Goal: Task Accomplishment & Management: Use online tool/utility

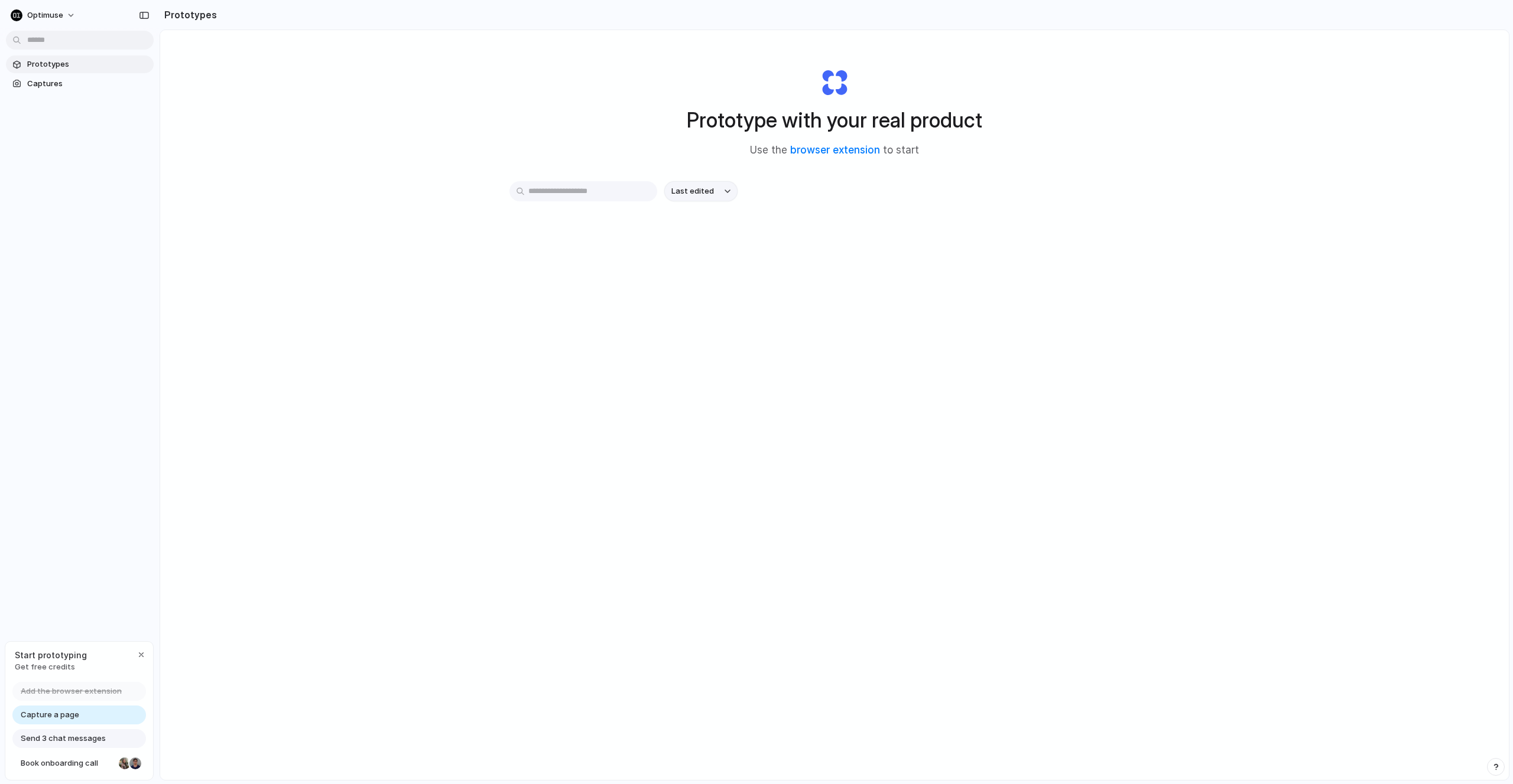
click at [686, 187] on span "Last edited" at bounding box center [692, 191] width 43 height 11
click at [679, 242] on span "Last created" at bounding box center [692, 238] width 48 height 11
click at [76, 718] on span "Capture a page" at bounding box center [50, 715] width 59 height 11
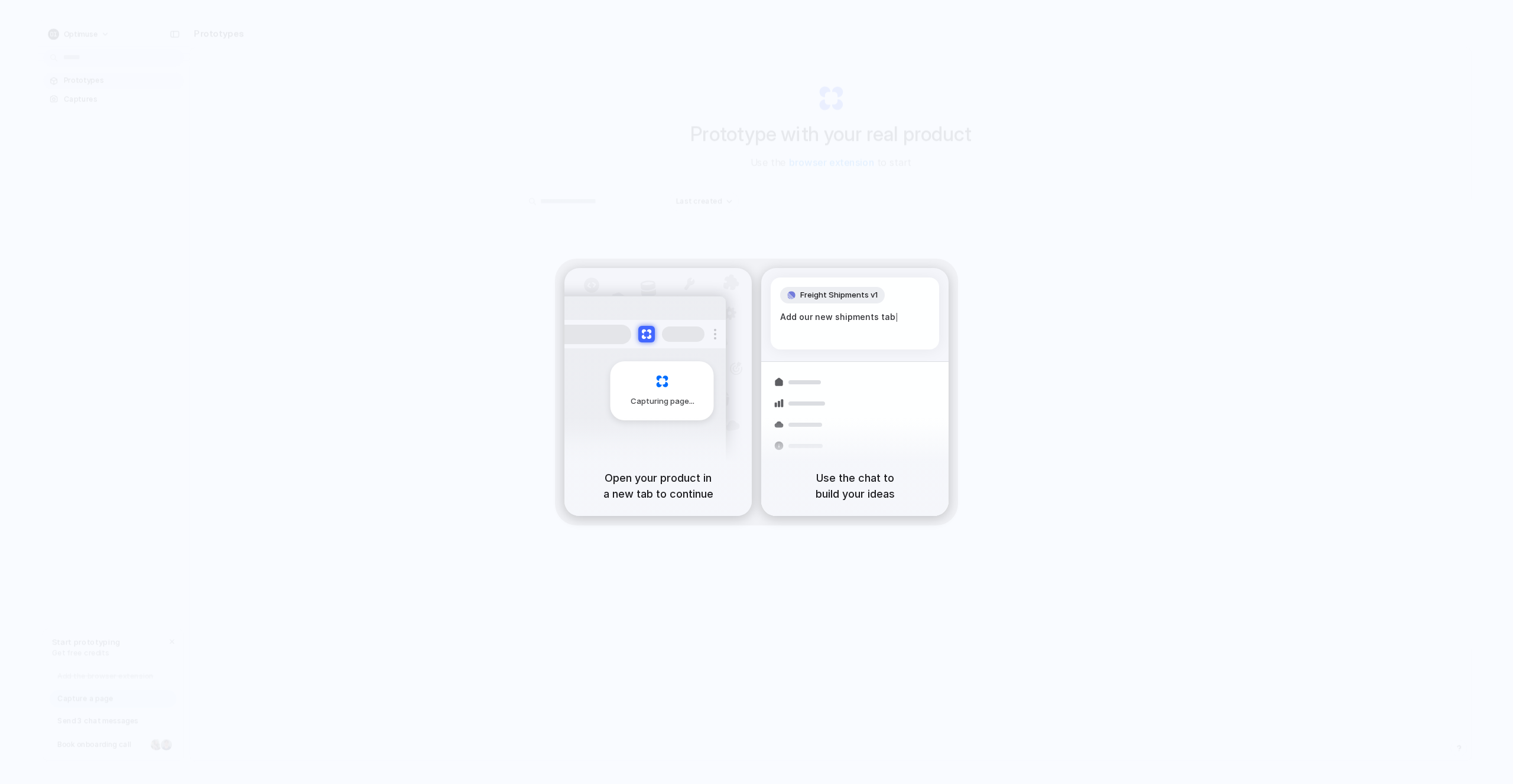
drag, startPoint x: 1307, startPoint y: 80, endPoint x: 1335, endPoint y: 34, distance: 53.9
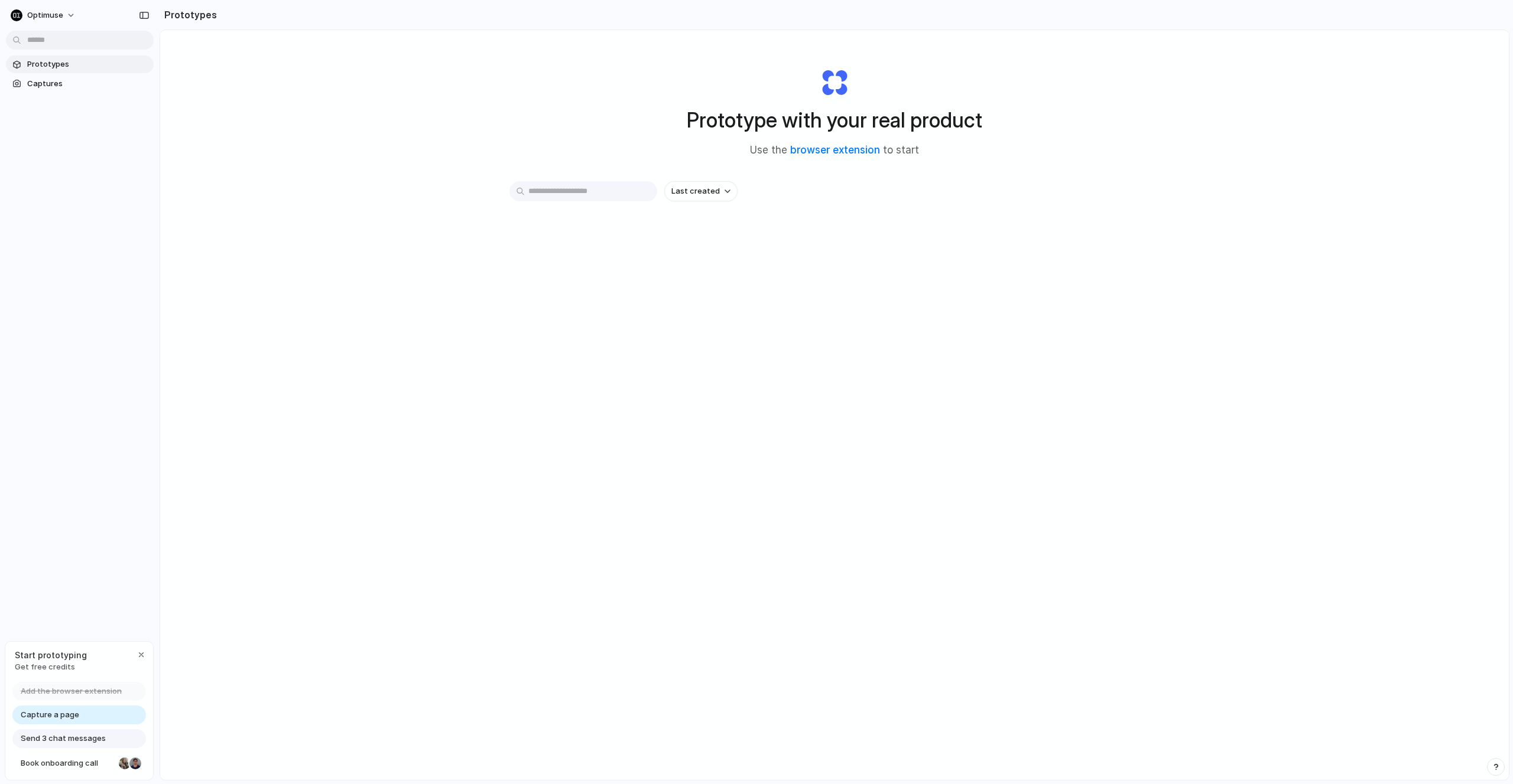
click at [845, 392] on div at bounding box center [845, 392] width 0 height 0
click at [683, 191] on span "Last created" at bounding box center [695, 191] width 48 height 11
click at [690, 237] on span "Last created" at bounding box center [692, 238] width 48 height 11
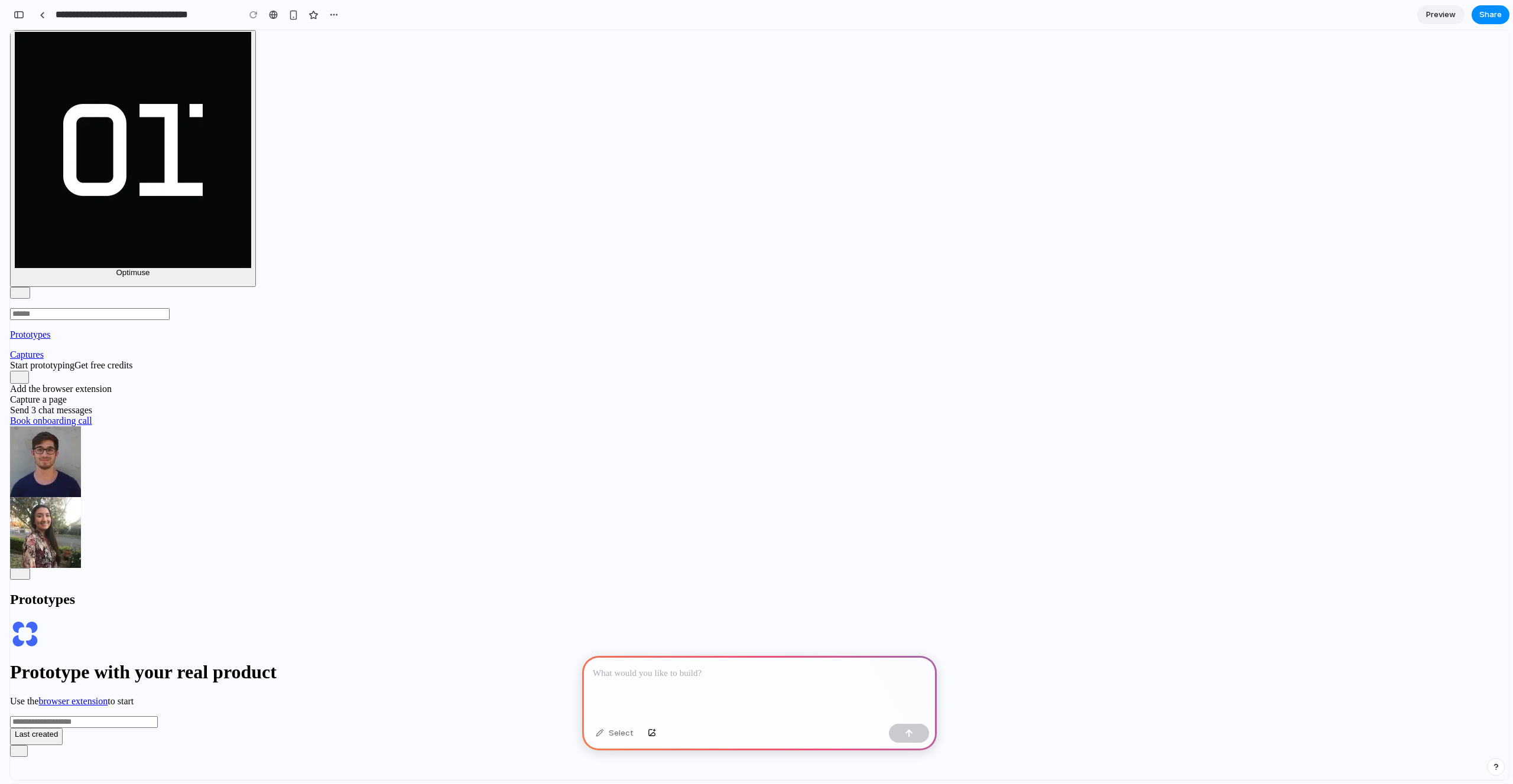
click at [656, 670] on p at bounding box center [759, 673] width 333 height 14
click at [44, 350] on span "Captures" at bounding box center [28, 355] width 34 height 10
click at [50, 330] on span "Prototypes" at bounding box center [30, 335] width 40 height 10
drag, startPoint x: 262, startPoint y: 45, endPoint x: 280, endPoint y: 68, distance: 29.2
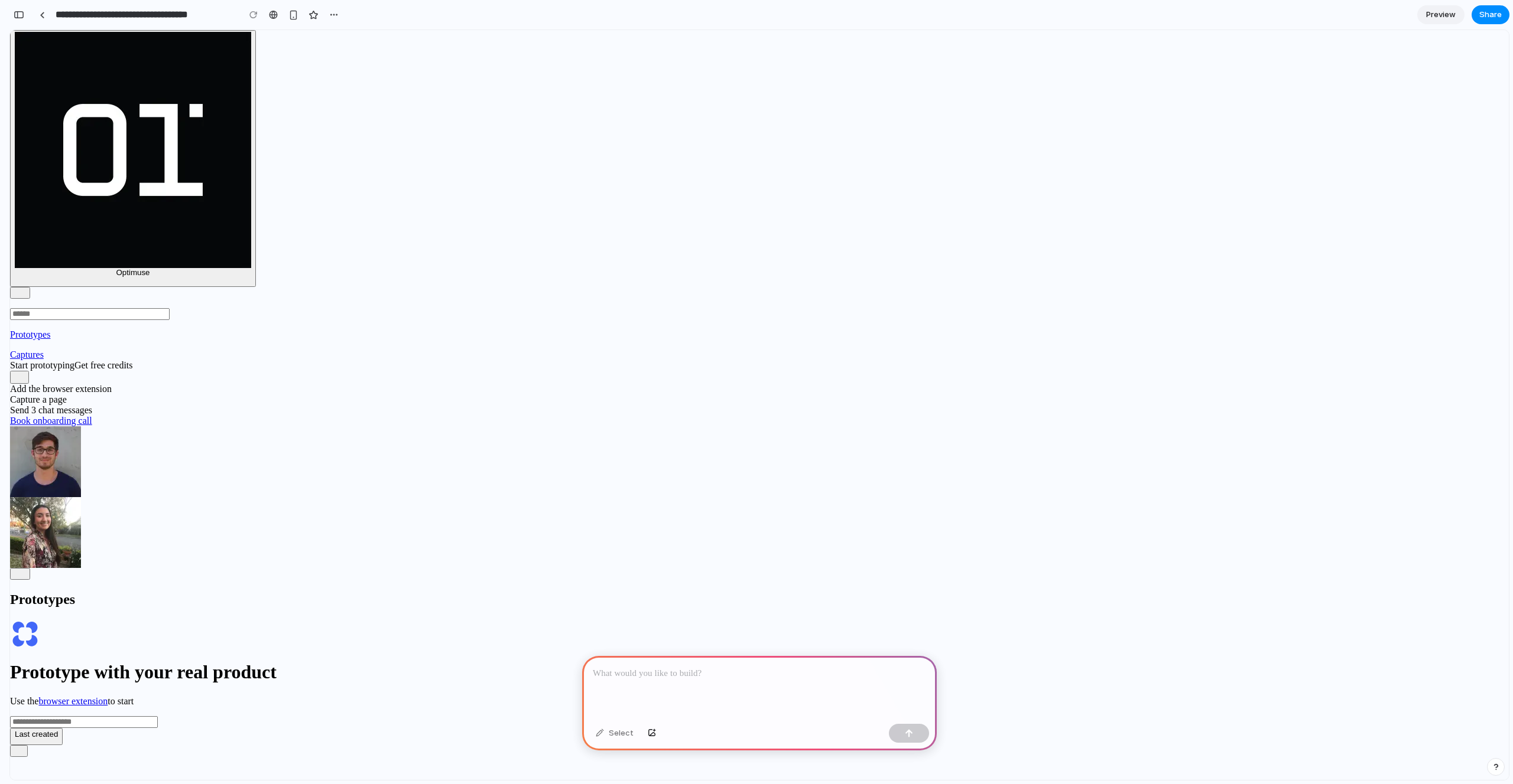
click at [280, 568] on div "Prototypes Prototype with your real product Use the browser extension to start …" at bounding box center [760, 656] width 1499 height 177
click at [116, 268] on span "Optimuse" at bounding box center [133, 272] width 34 height 9
click at [294, 568] on section "Prototypes" at bounding box center [760, 588] width 1499 height 40
click at [58, 730] on span "Last created" at bounding box center [36, 734] width 43 height 9
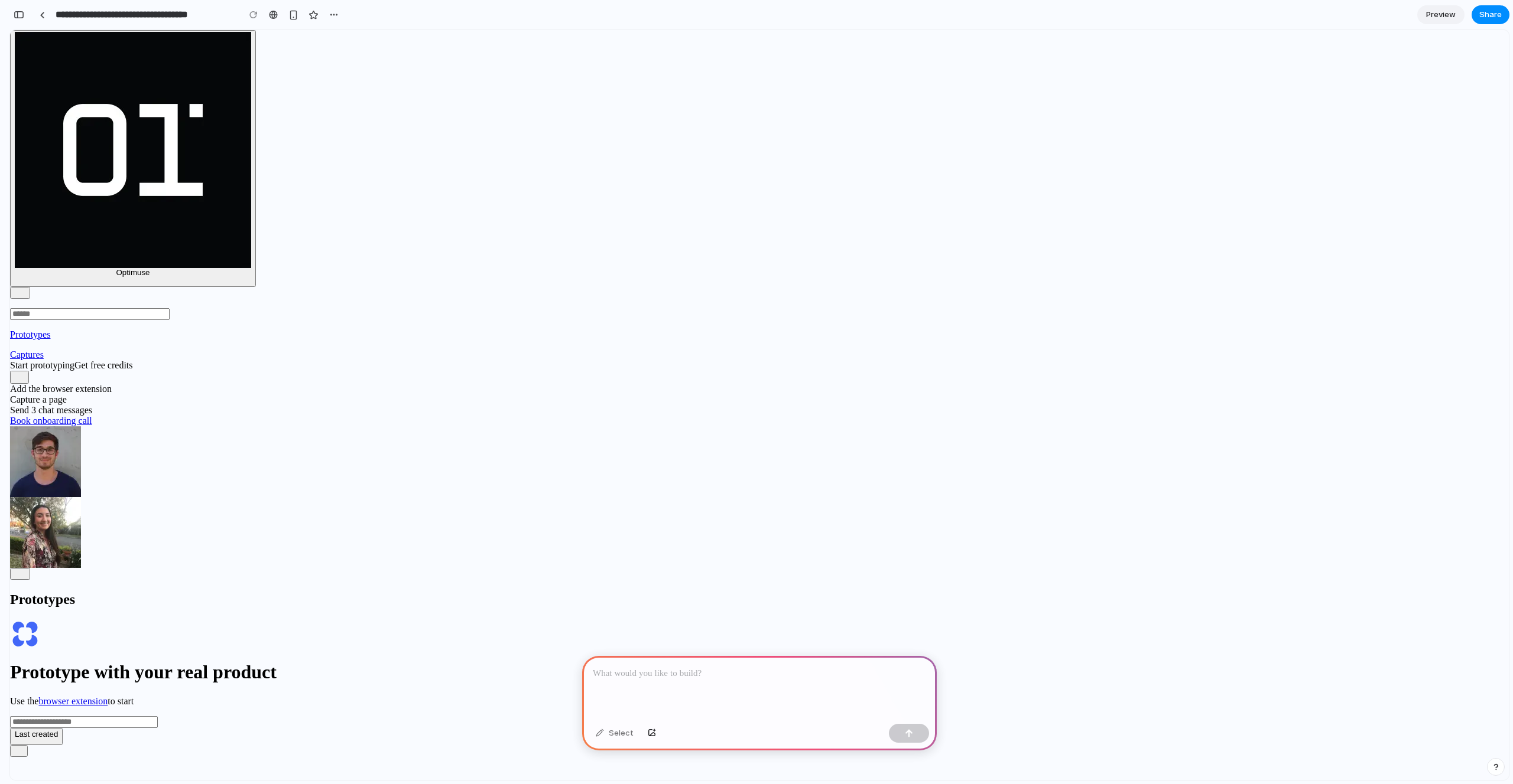
click at [670, 666] on p at bounding box center [759, 673] width 333 height 14
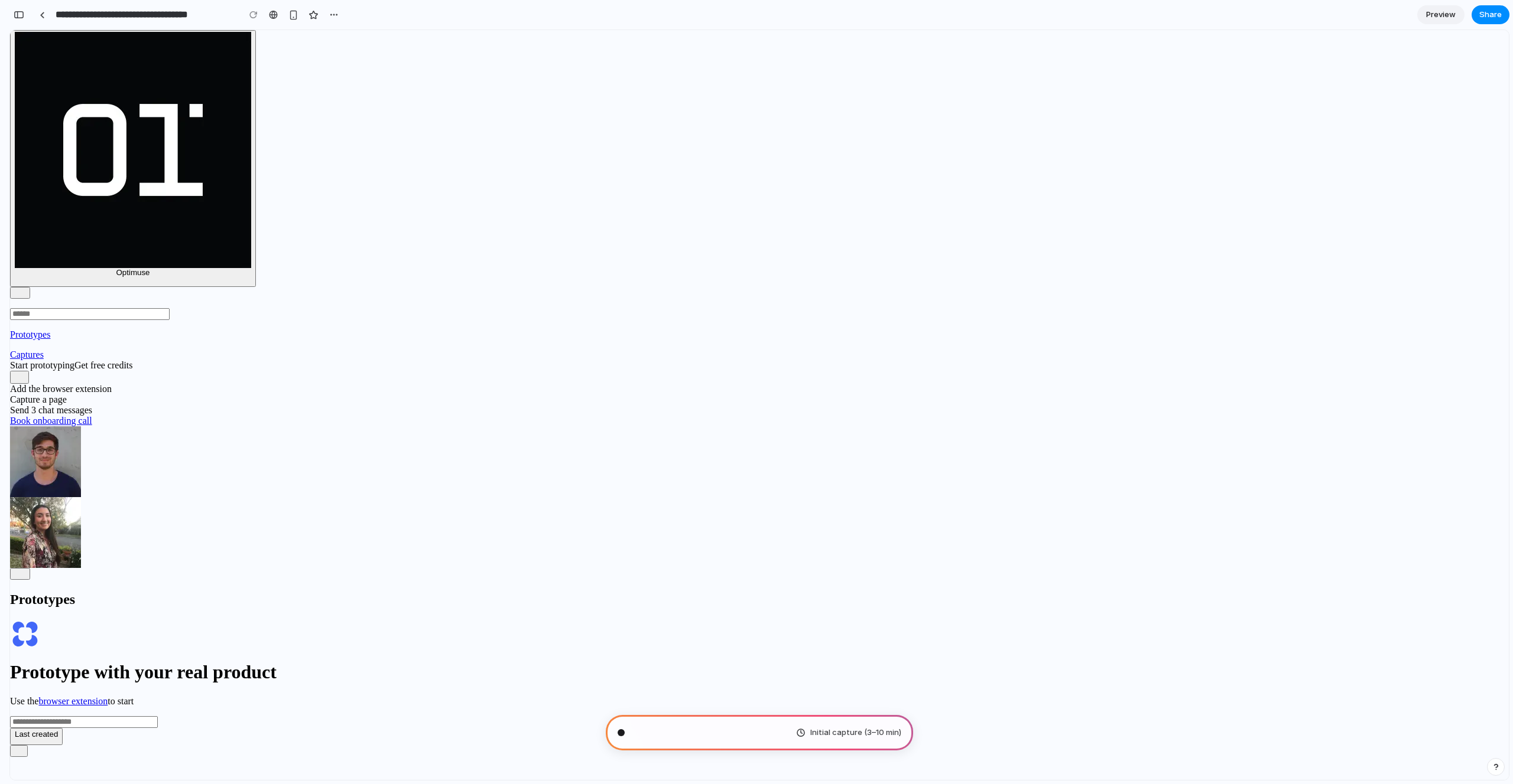
click at [58, 730] on span "Last created" at bounding box center [36, 734] width 43 height 9
click at [613, 707] on div "Last created" at bounding box center [760, 726] width 1499 height 38
click at [157, 717] on input "text" at bounding box center [84, 722] width 148 height 11
click at [107, 697] on link "browser extension" at bounding box center [72, 702] width 69 height 10
type input "**********"
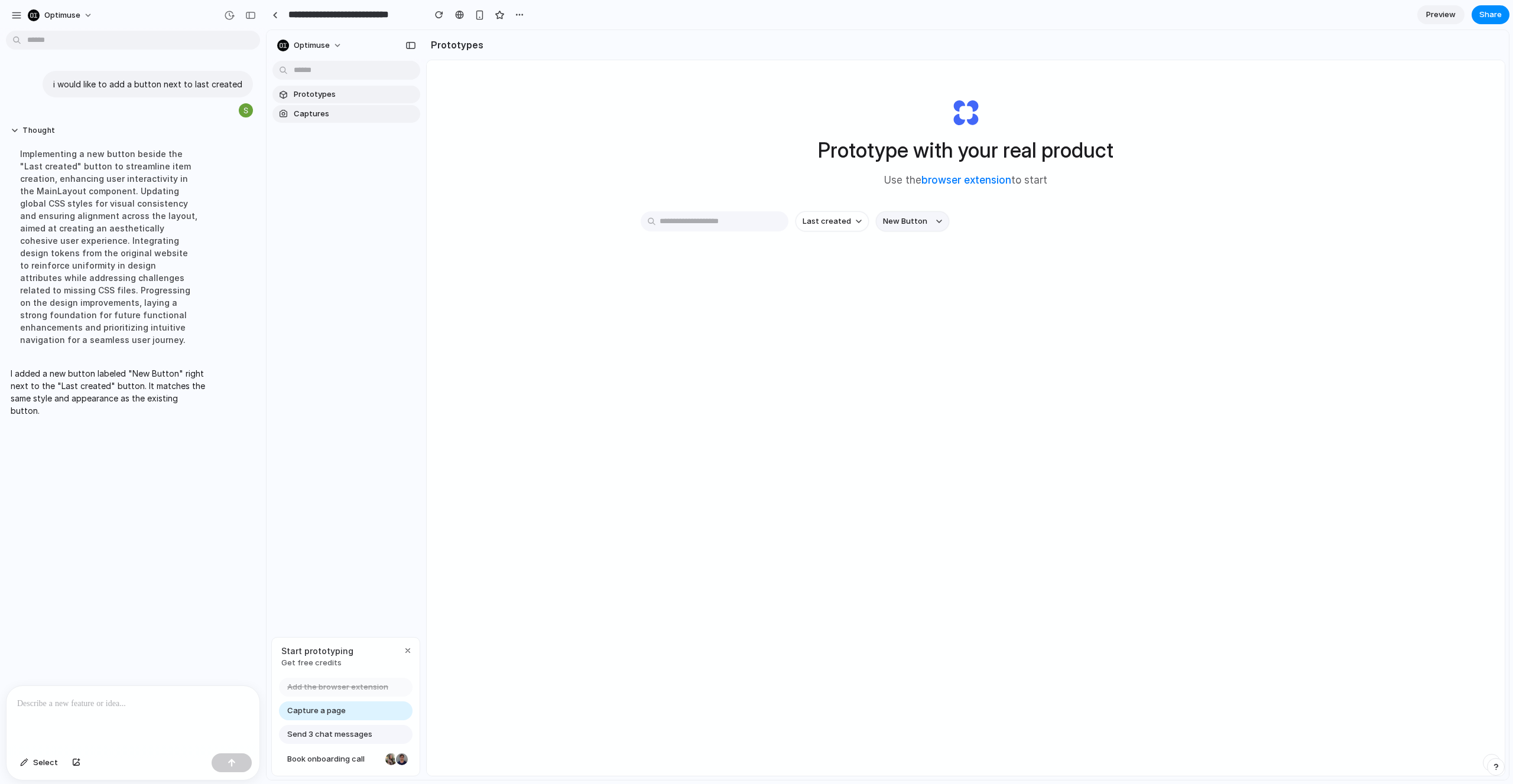
click at [890, 222] on span "New Button" at bounding box center [905, 221] width 45 height 11
click at [892, 225] on span "New Button" at bounding box center [905, 221] width 45 height 11
click at [847, 222] on button "Last created" at bounding box center [832, 221] width 73 height 20
click at [162, 706] on div at bounding box center [133, 718] width 253 height 63
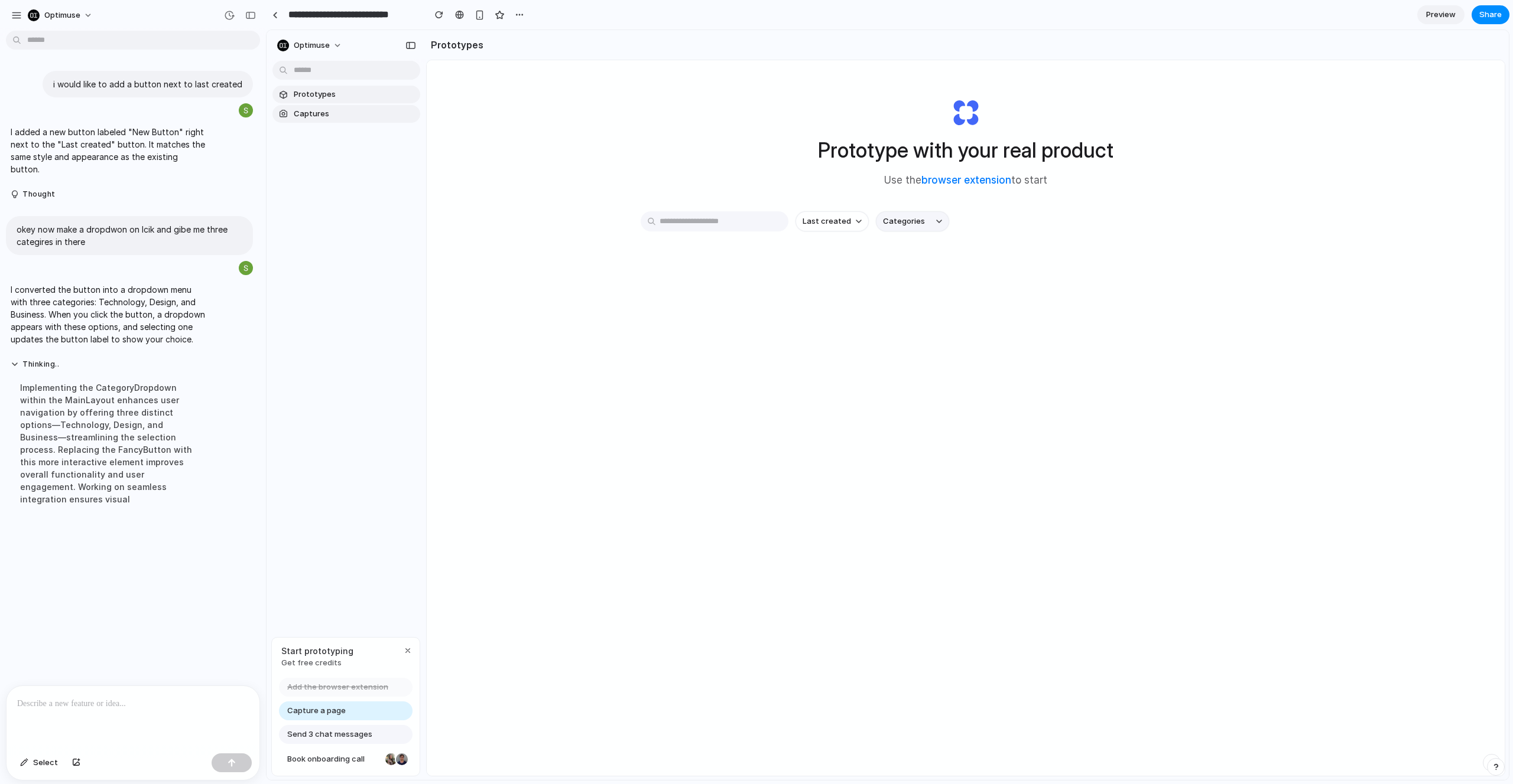
click at [895, 226] on span "Categories" at bounding box center [904, 221] width 42 height 11
click at [897, 263] on span "Technology" at bounding box center [905, 262] width 44 height 11
click at [912, 222] on span "Technology" at bounding box center [905, 221] width 44 height 11
click at [895, 283] on span "Design" at bounding box center [895, 286] width 26 height 11
click at [904, 217] on span "Design" at bounding box center [895, 221] width 26 height 11
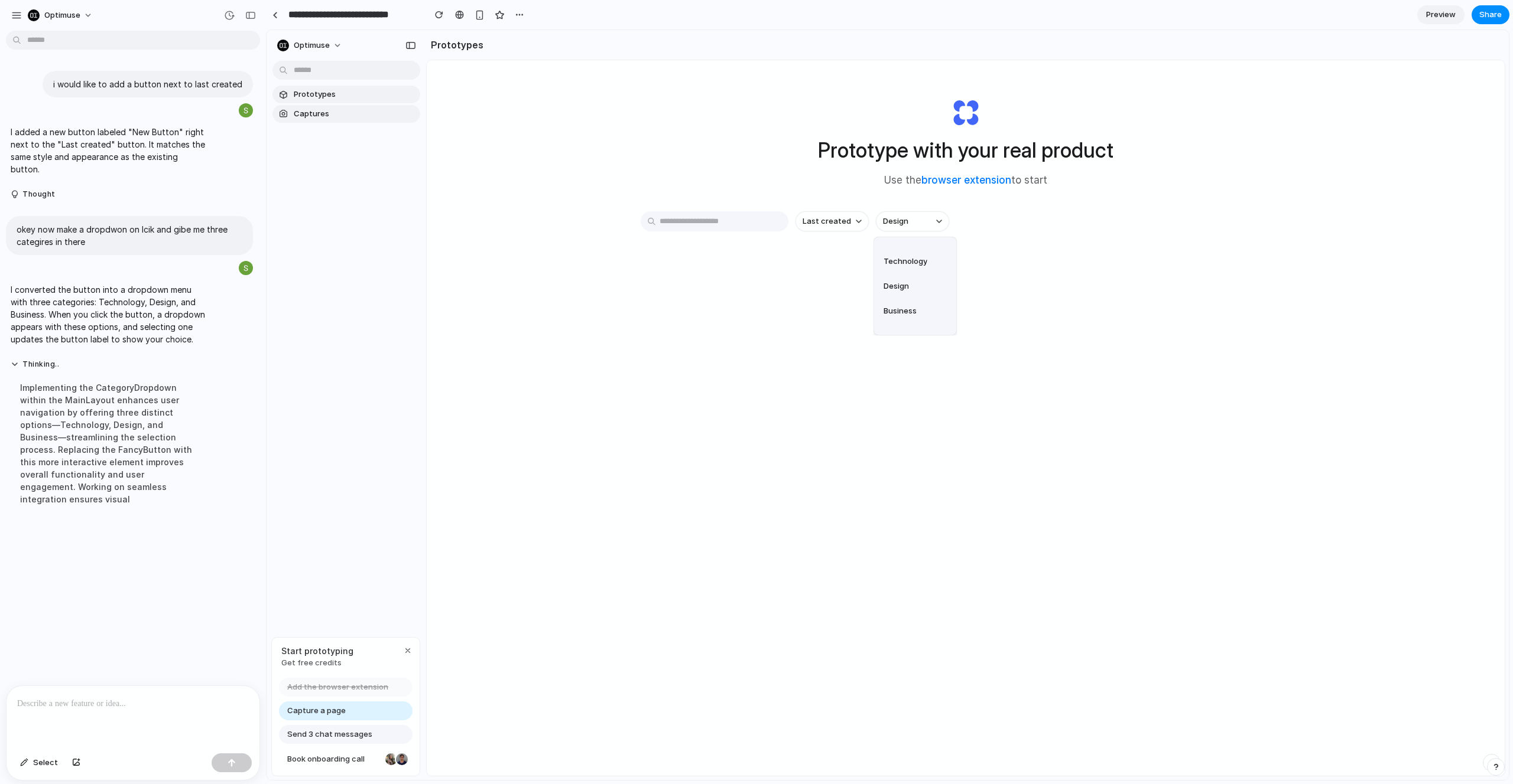
click at [896, 312] on span "Business" at bounding box center [899, 311] width 33 height 11
click at [46, 697] on p at bounding box center [130, 703] width 227 height 14
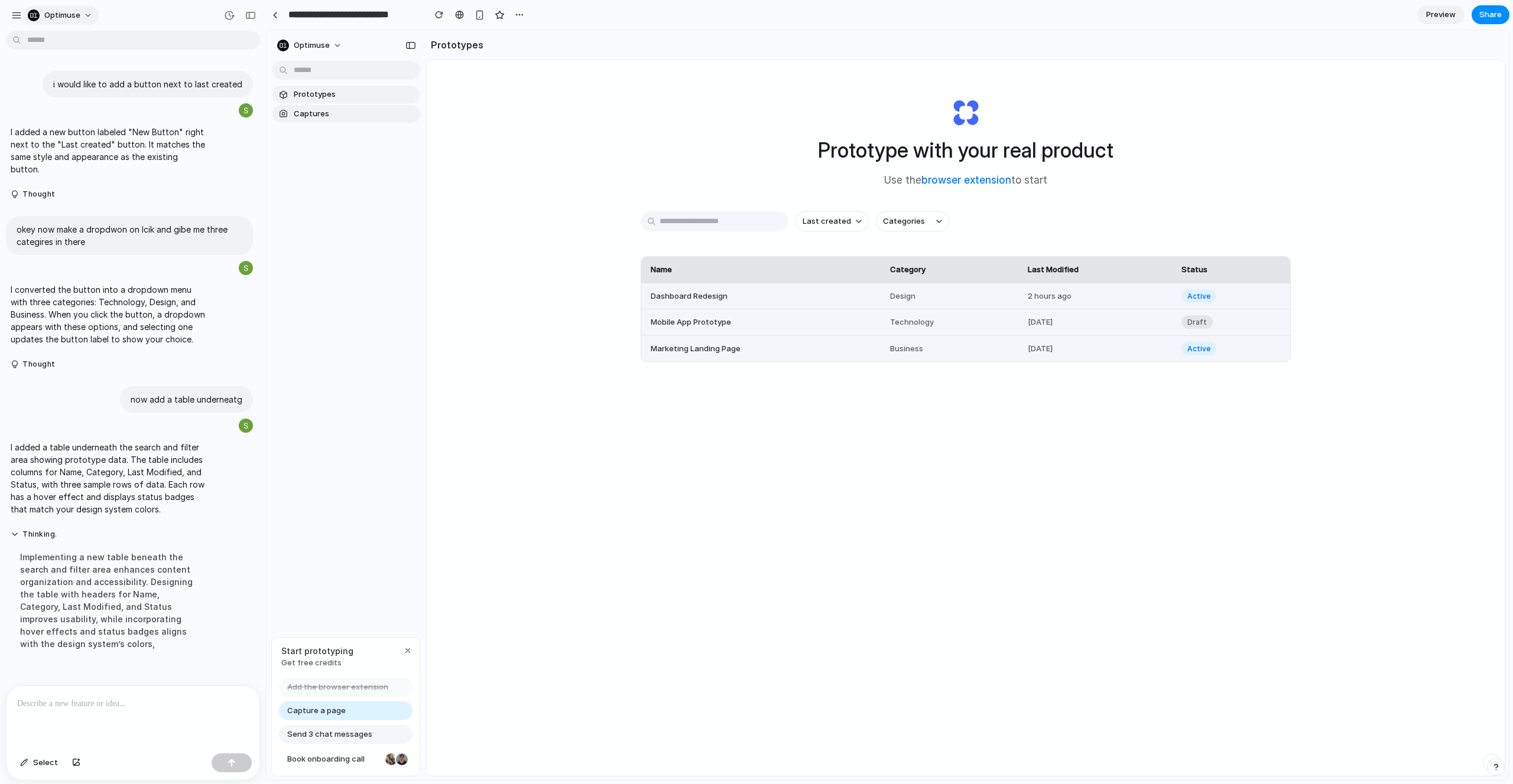
click at [35, 7] on button "Optimuse" at bounding box center [61, 15] width 76 height 19
click at [14, 11] on div "Settings Invite members Change theme Sign out" at bounding box center [756, 392] width 1513 height 784
click at [14, 11] on div "button" at bounding box center [16, 15] width 10 height 10
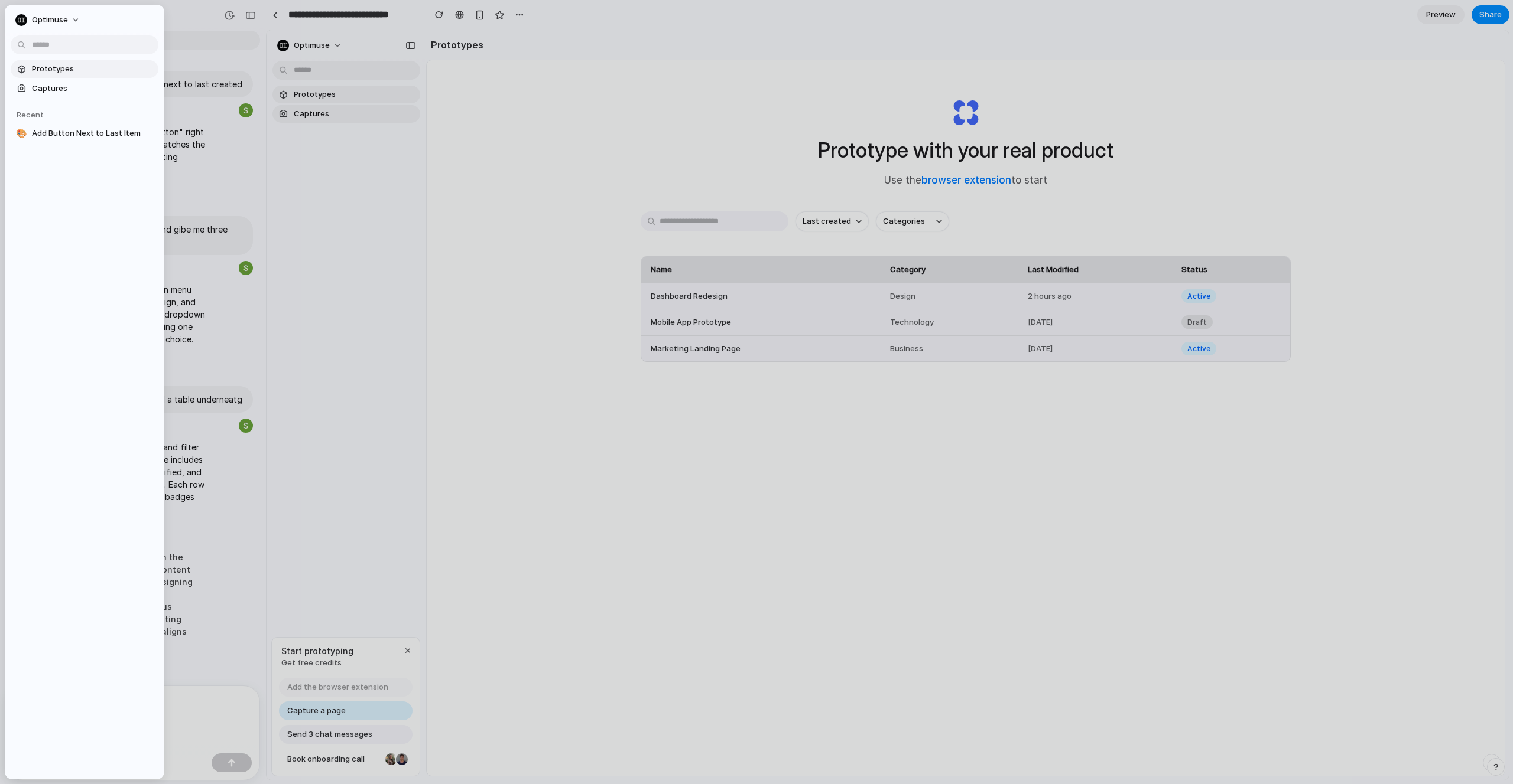
click at [55, 70] on span "Prototypes" at bounding box center [93, 69] width 121 height 11
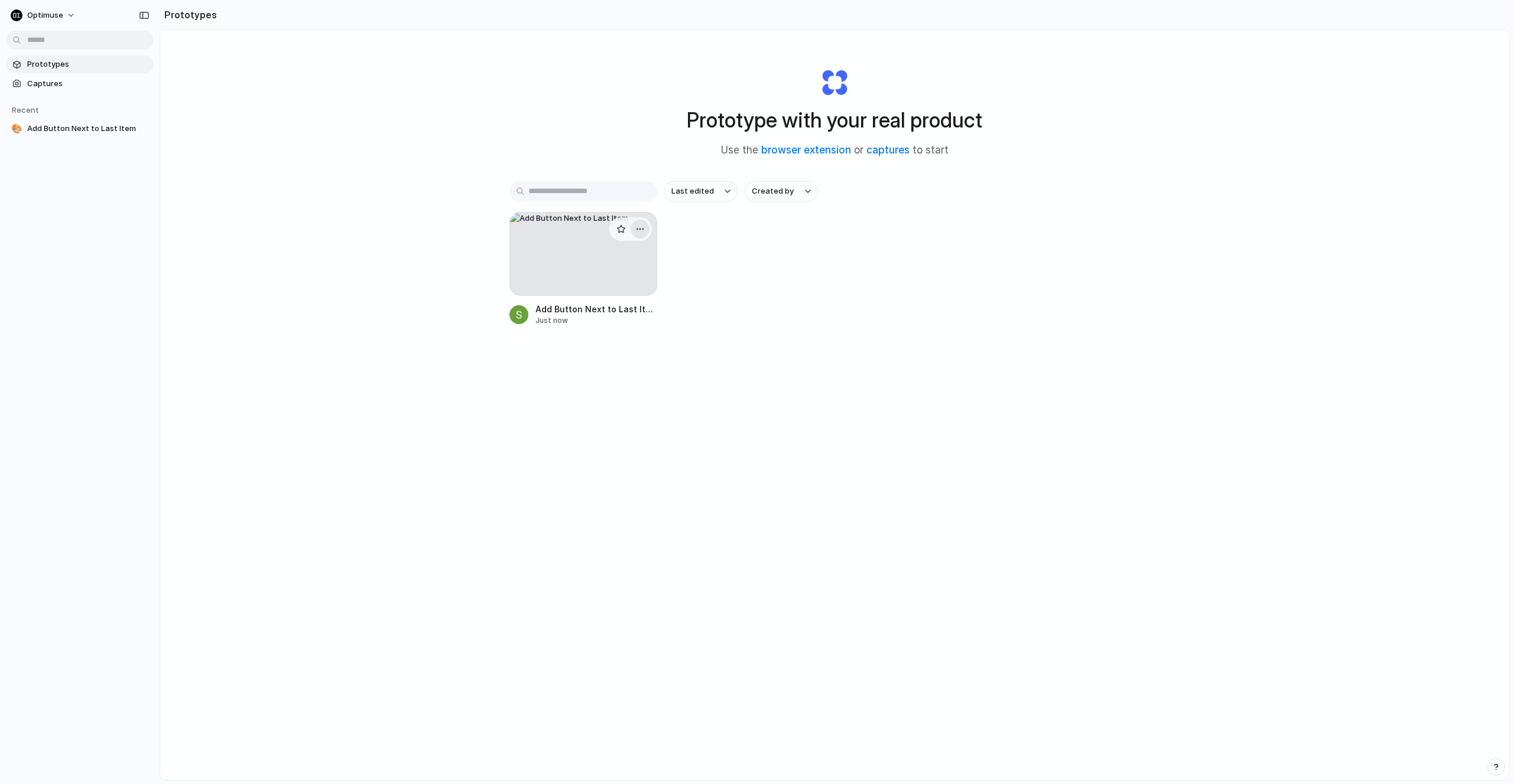
click at [642, 229] on button "button" at bounding box center [640, 229] width 19 height 19
click at [612, 313] on li "Delete" at bounding box center [604, 313] width 83 height 19
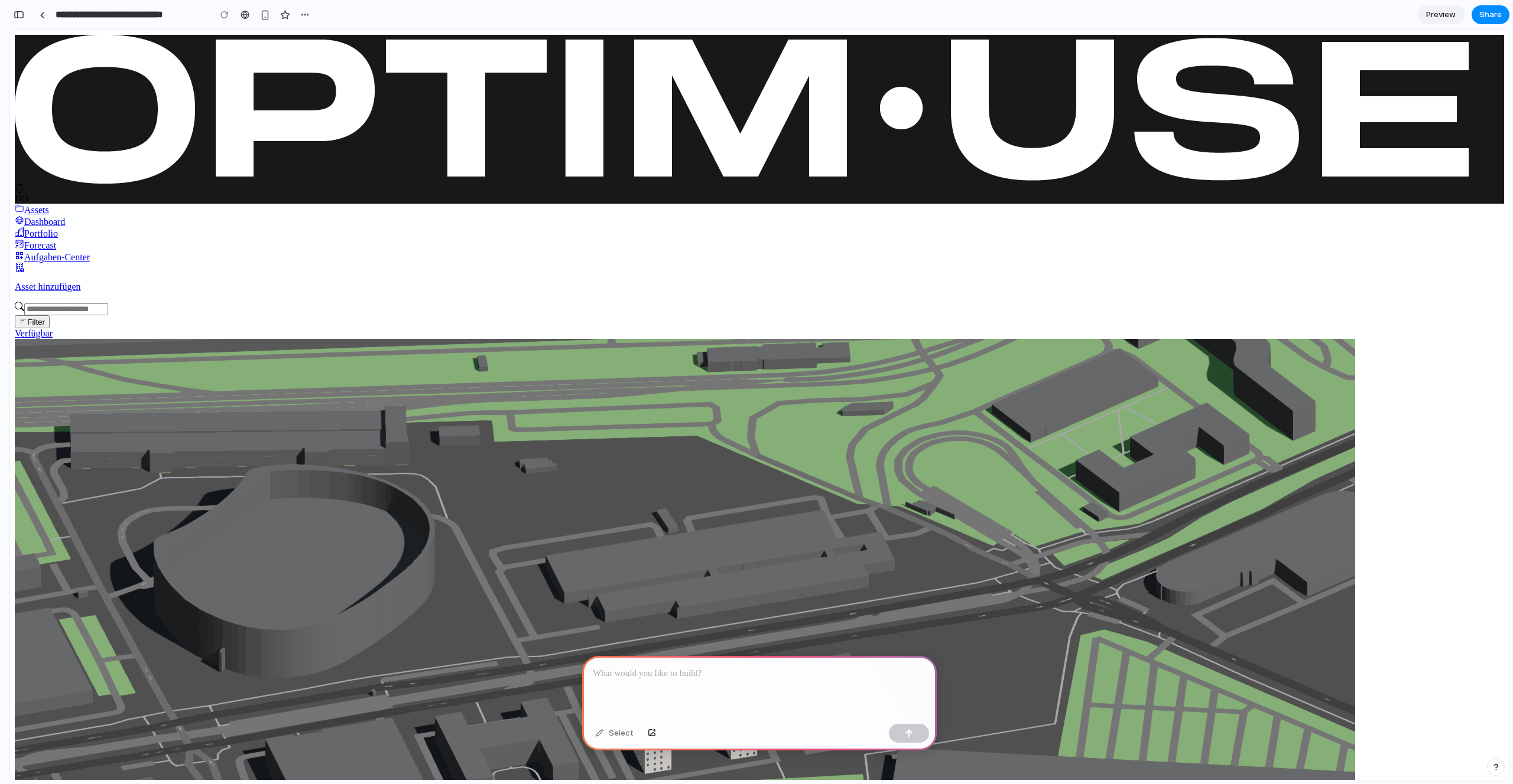
scroll to position [0, 10]
click at [65, 217] on span "Dashboard" at bounding box center [45, 222] width 41 height 10
click at [78, 215] on link "Dashboard" at bounding box center [760, 221] width 1489 height 11
click at [90, 228] on div "Portfolio" at bounding box center [760, 233] width 1489 height 11
click at [92, 215] on link "Dashboard" at bounding box center [760, 221] width 1489 height 11
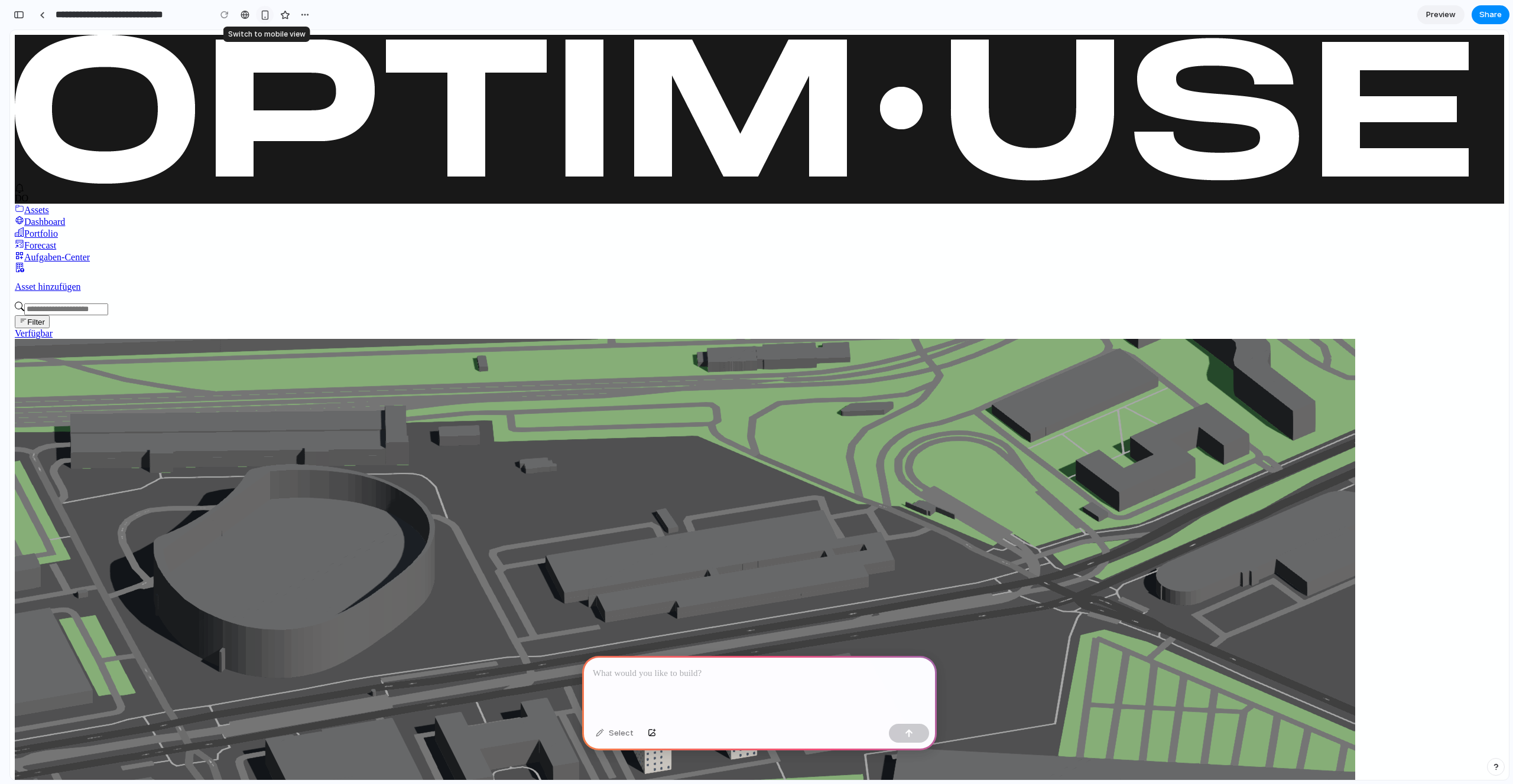
click at [267, 15] on div "button" at bounding box center [265, 15] width 10 height 10
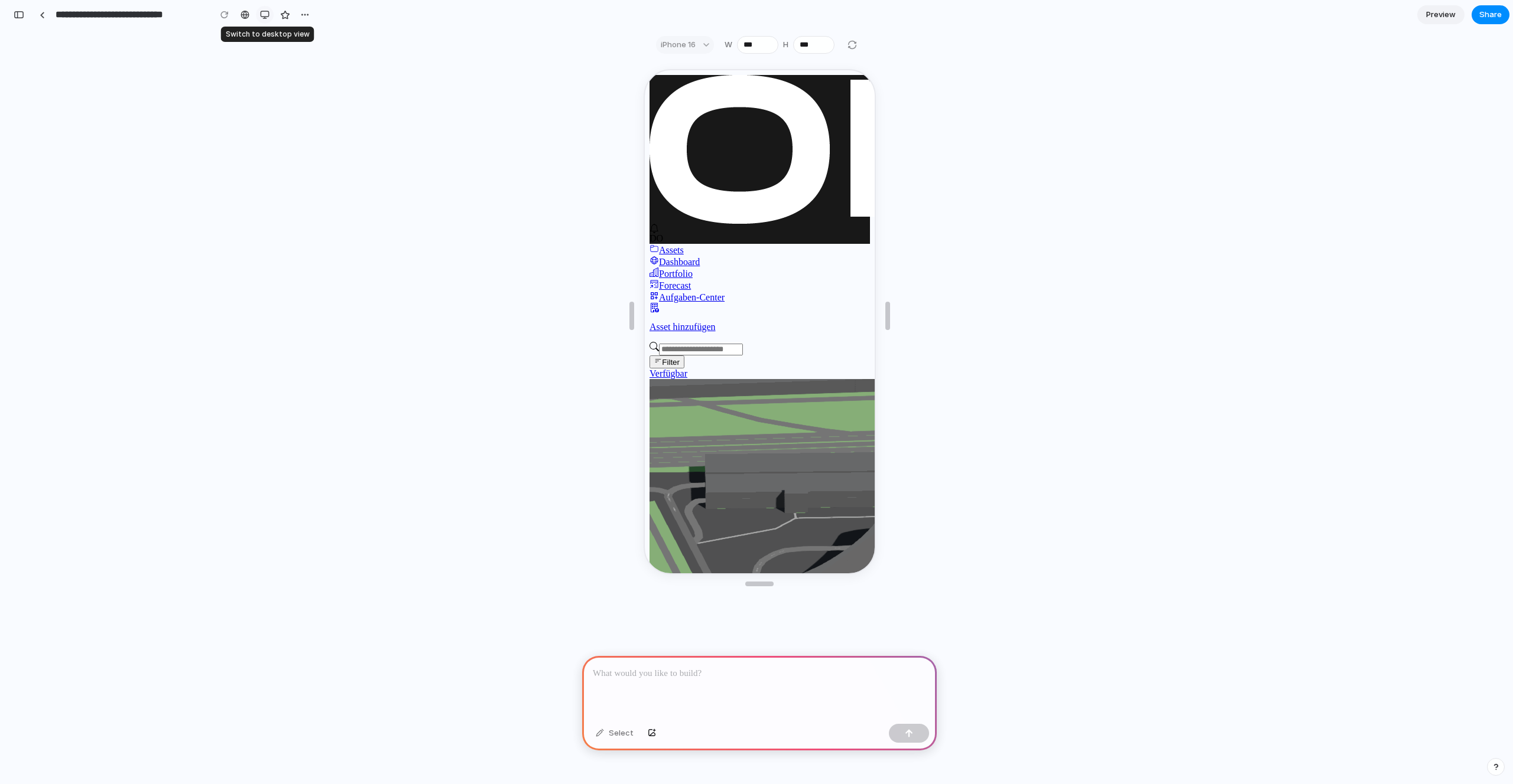
click at [267, 15] on div "button" at bounding box center [265, 15] width 9 height 9
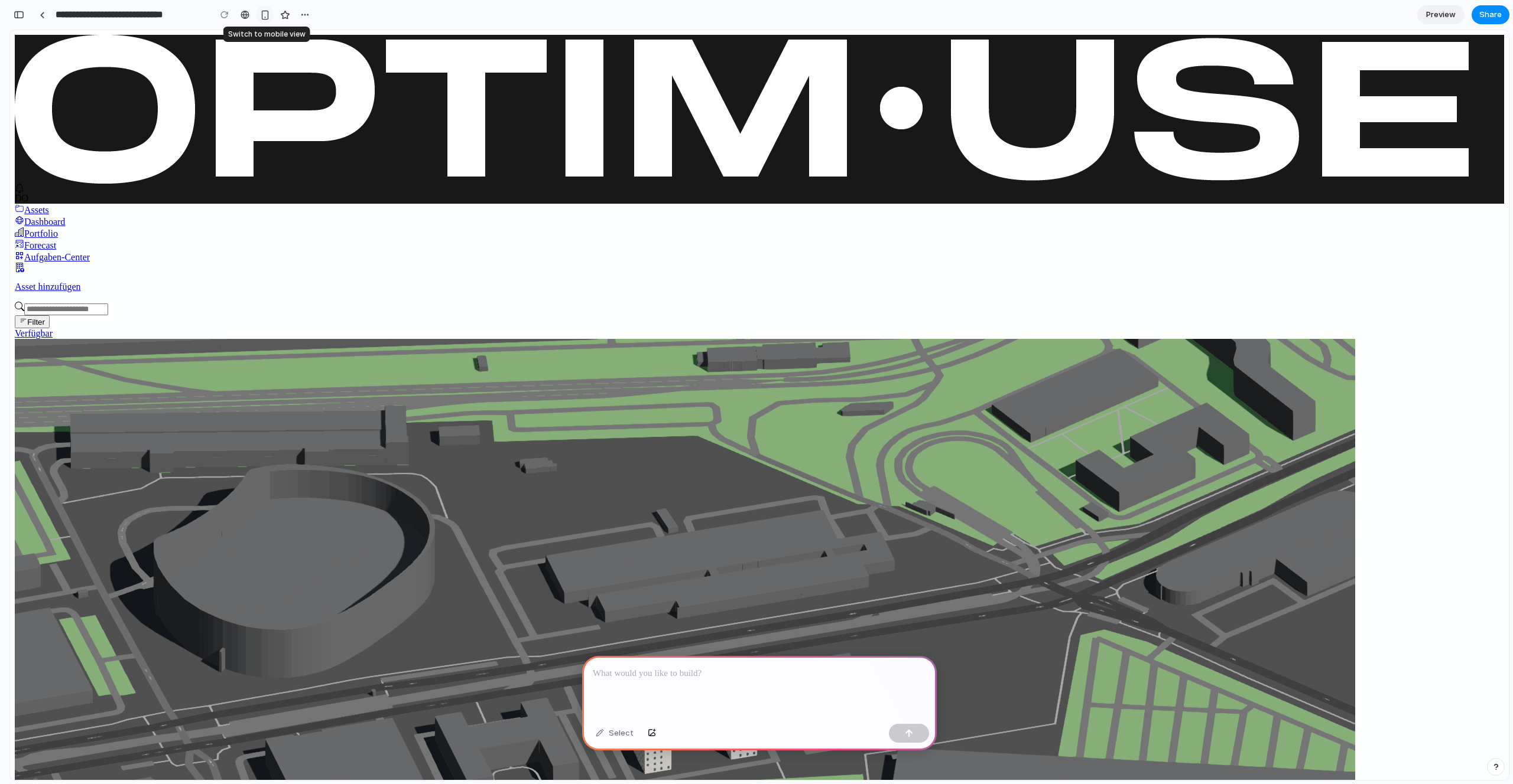
click at [267, 15] on div "button" at bounding box center [265, 15] width 10 height 10
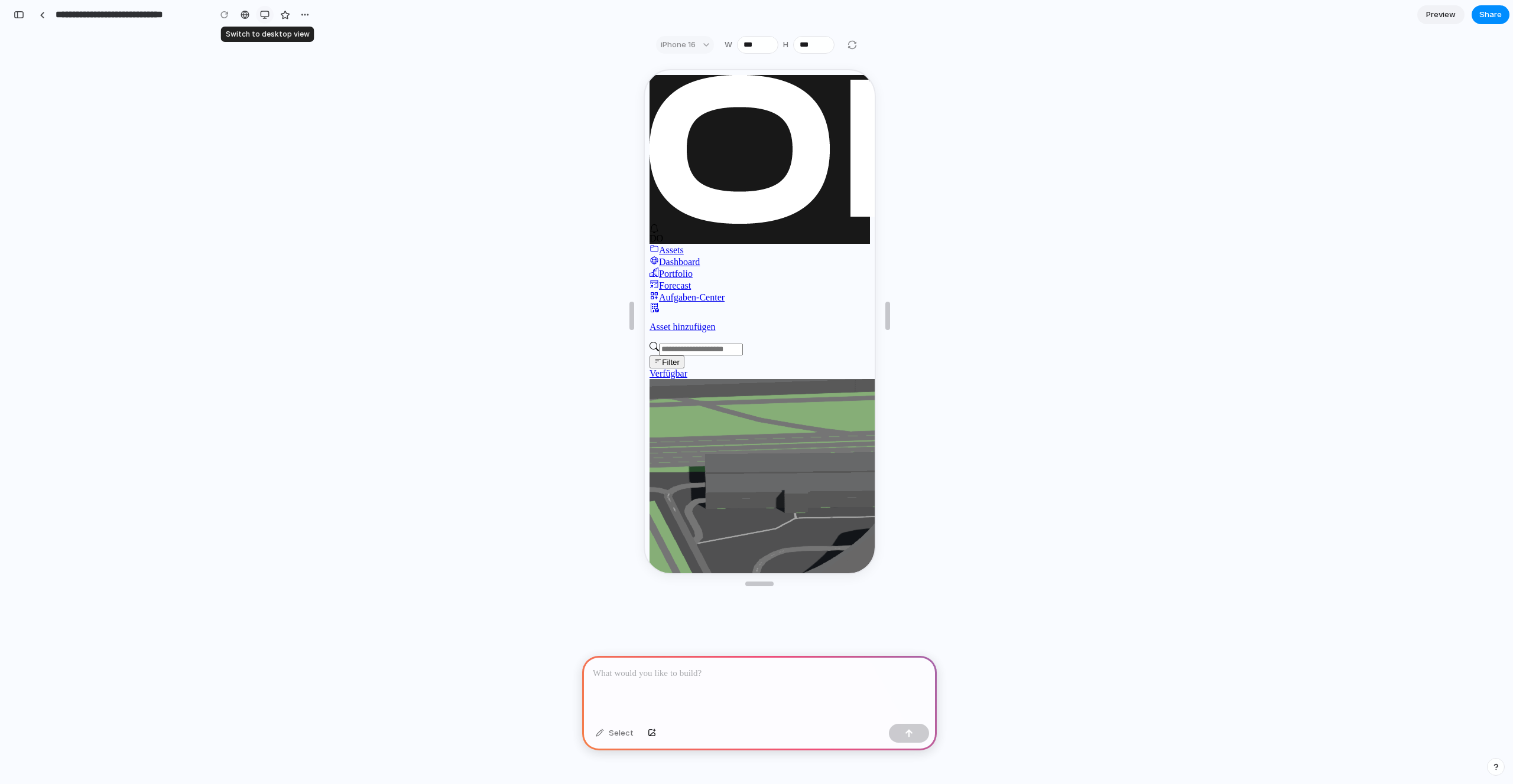
click at [267, 15] on div "button" at bounding box center [265, 15] width 9 height 9
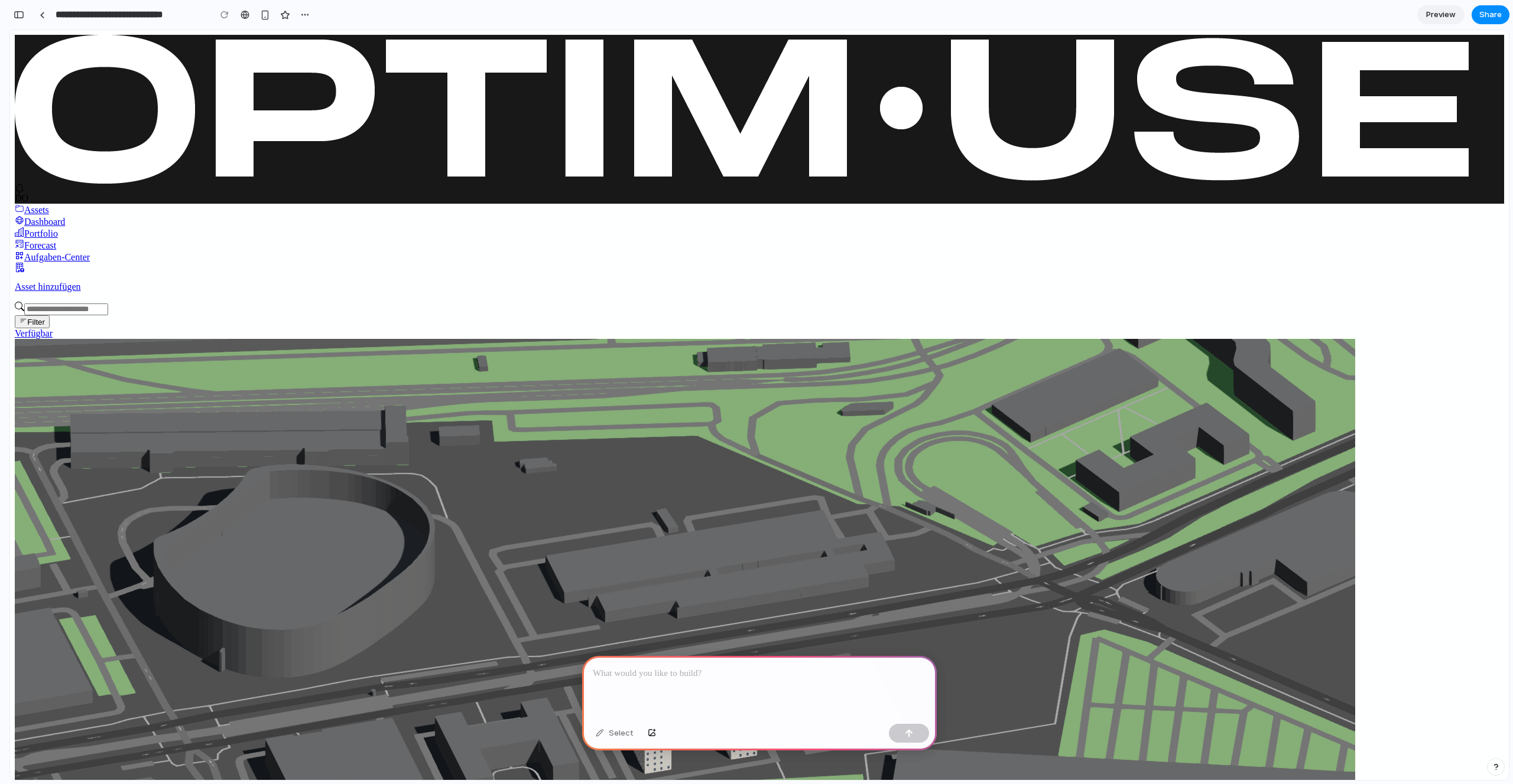
click at [291, 339] on img at bounding box center [685, 733] width 1340 height 788
click at [112, 215] on div "Dashboard" at bounding box center [760, 221] width 1489 height 11
click at [85, 228] on div "Portfolio" at bounding box center [760, 233] width 1489 height 11
click at [86, 228] on div "Portfolio" at bounding box center [760, 233] width 1489 height 11
click at [88, 239] on div "Forecast" at bounding box center [760, 245] width 1489 height 11
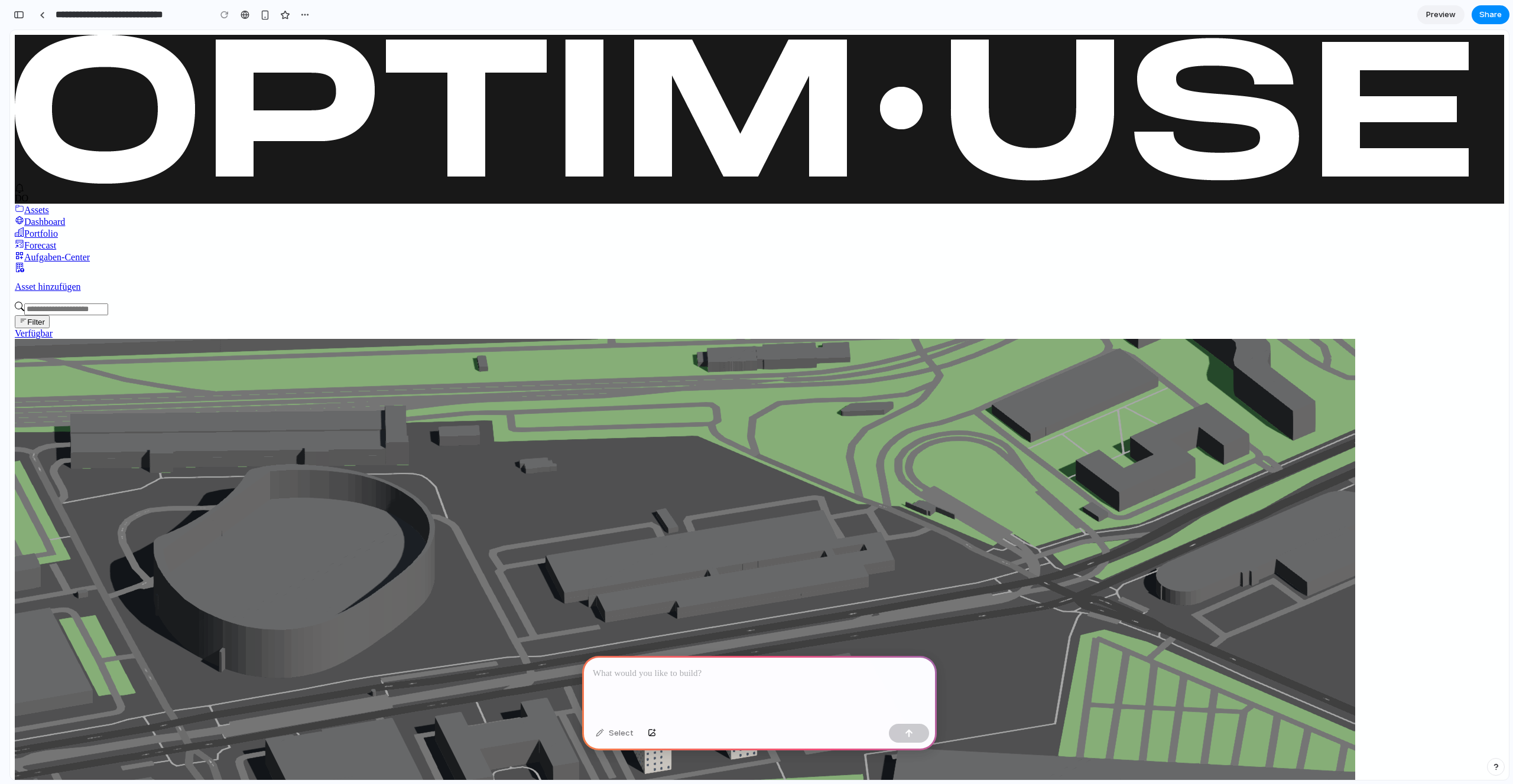
click at [89, 239] on div "Forecast" at bounding box center [760, 245] width 1489 height 11
click at [86, 228] on div "Portfolio" at bounding box center [760, 233] width 1489 height 11
click at [103, 204] on link "Assets" at bounding box center [760, 210] width 1489 height 11
click at [84, 228] on link "Portfolio" at bounding box center [760, 233] width 1489 height 11
click at [828, 674] on p at bounding box center [759, 673] width 333 height 14
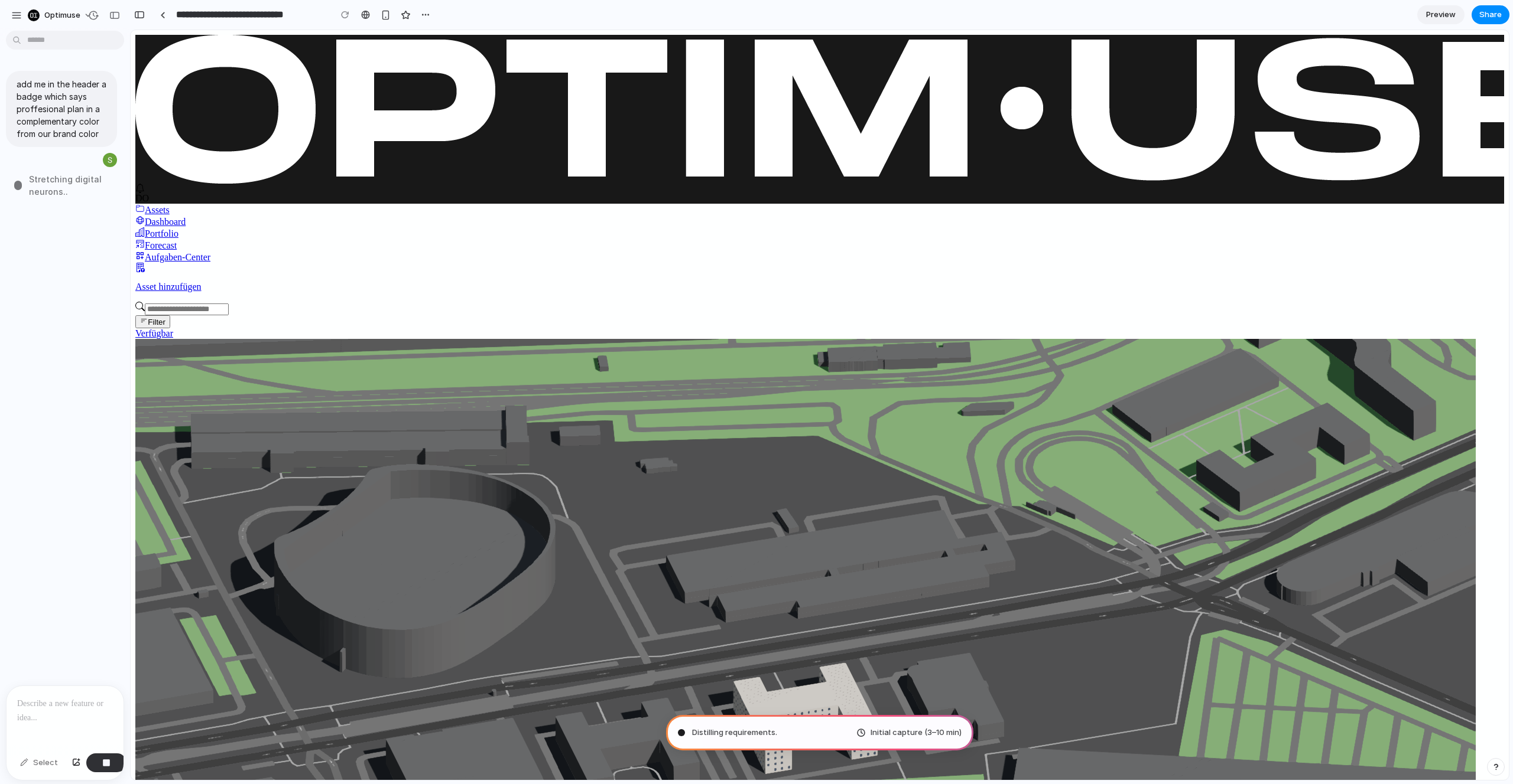
scroll to position [0, 0]
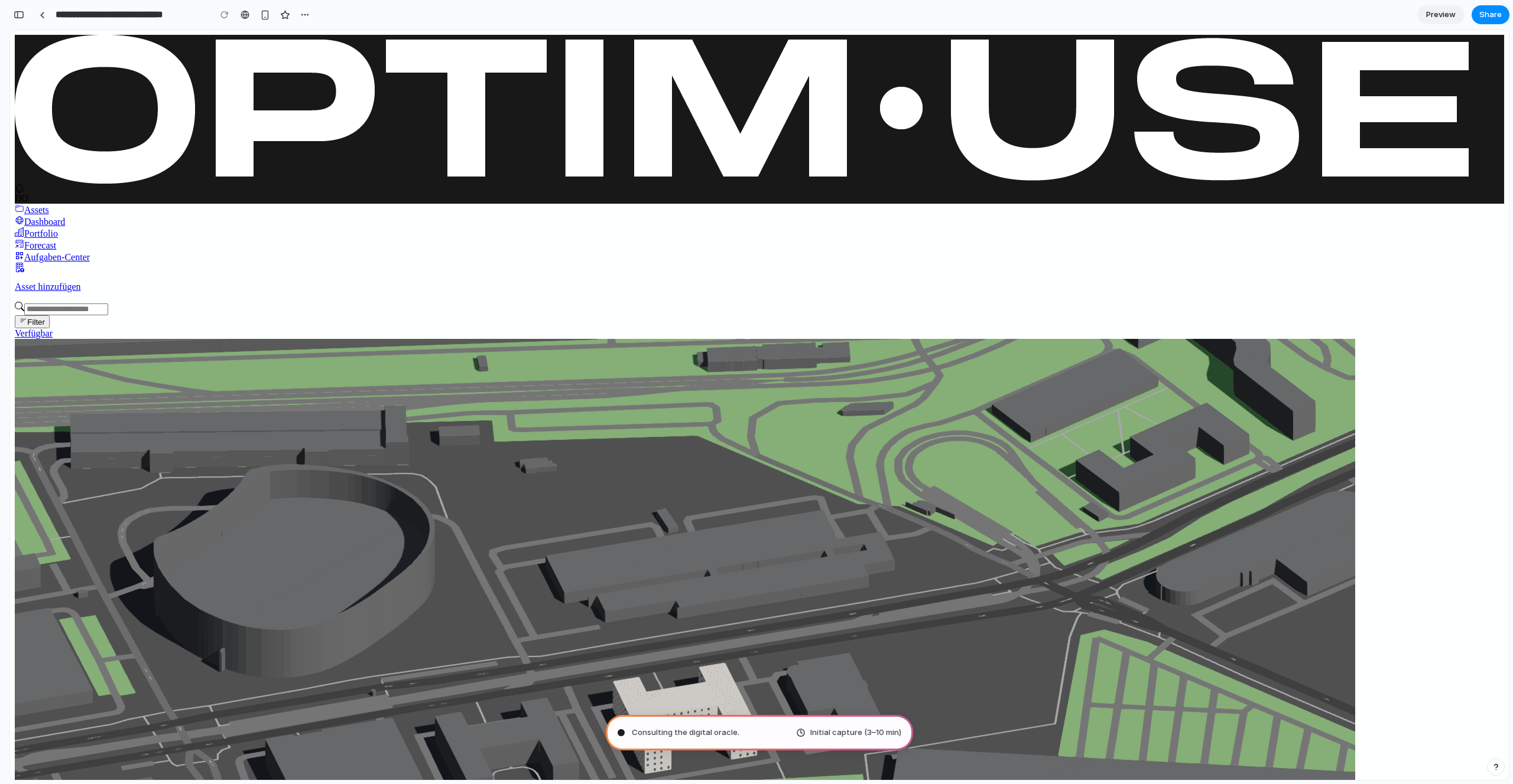
click at [138, 215] on div "Dashboard" at bounding box center [760, 221] width 1489 height 11
type input "**********"
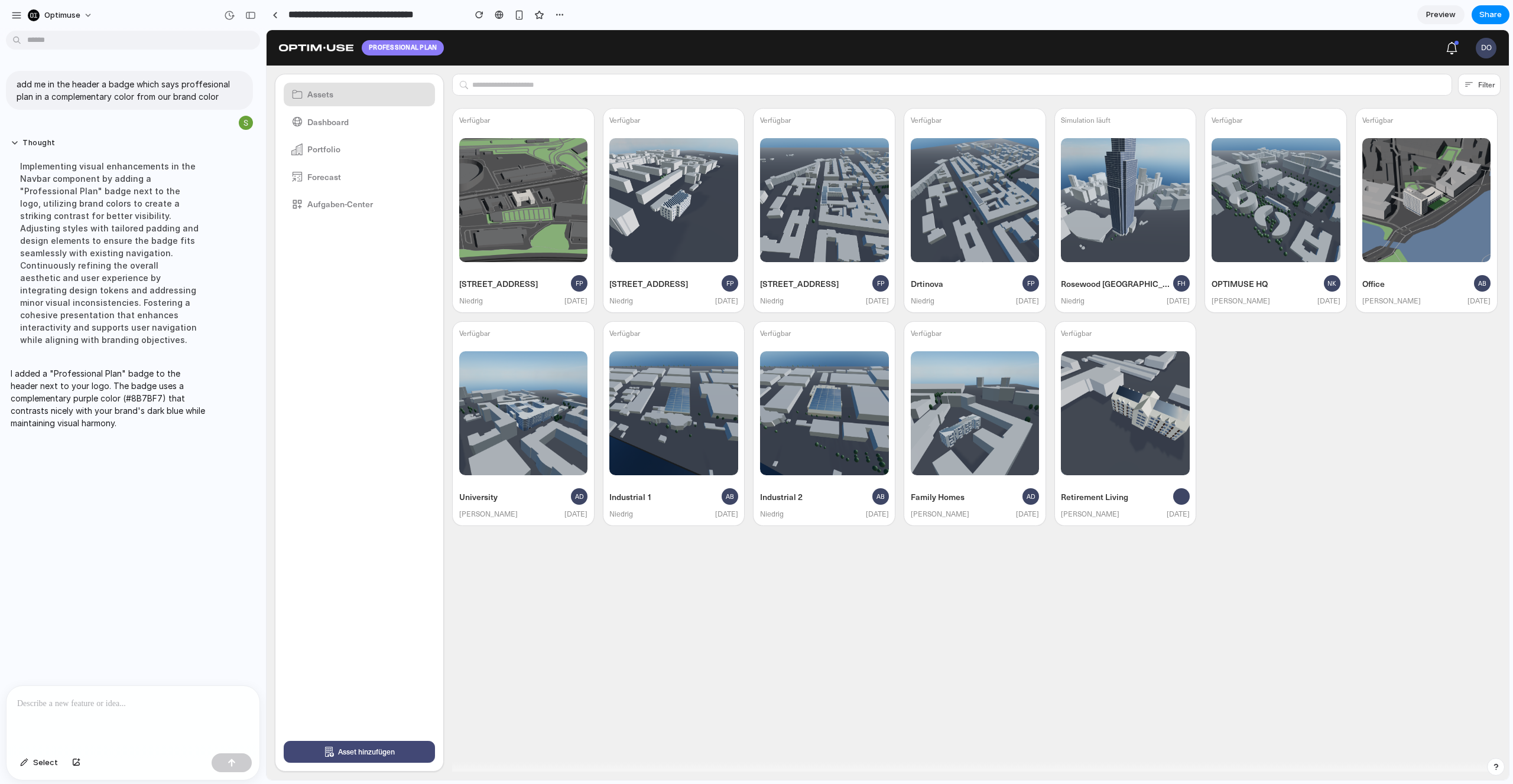
click at [438, 51] on span "Professional Plan" at bounding box center [402, 47] width 83 height 15
click at [112, 712] on div at bounding box center [133, 718] width 253 height 63
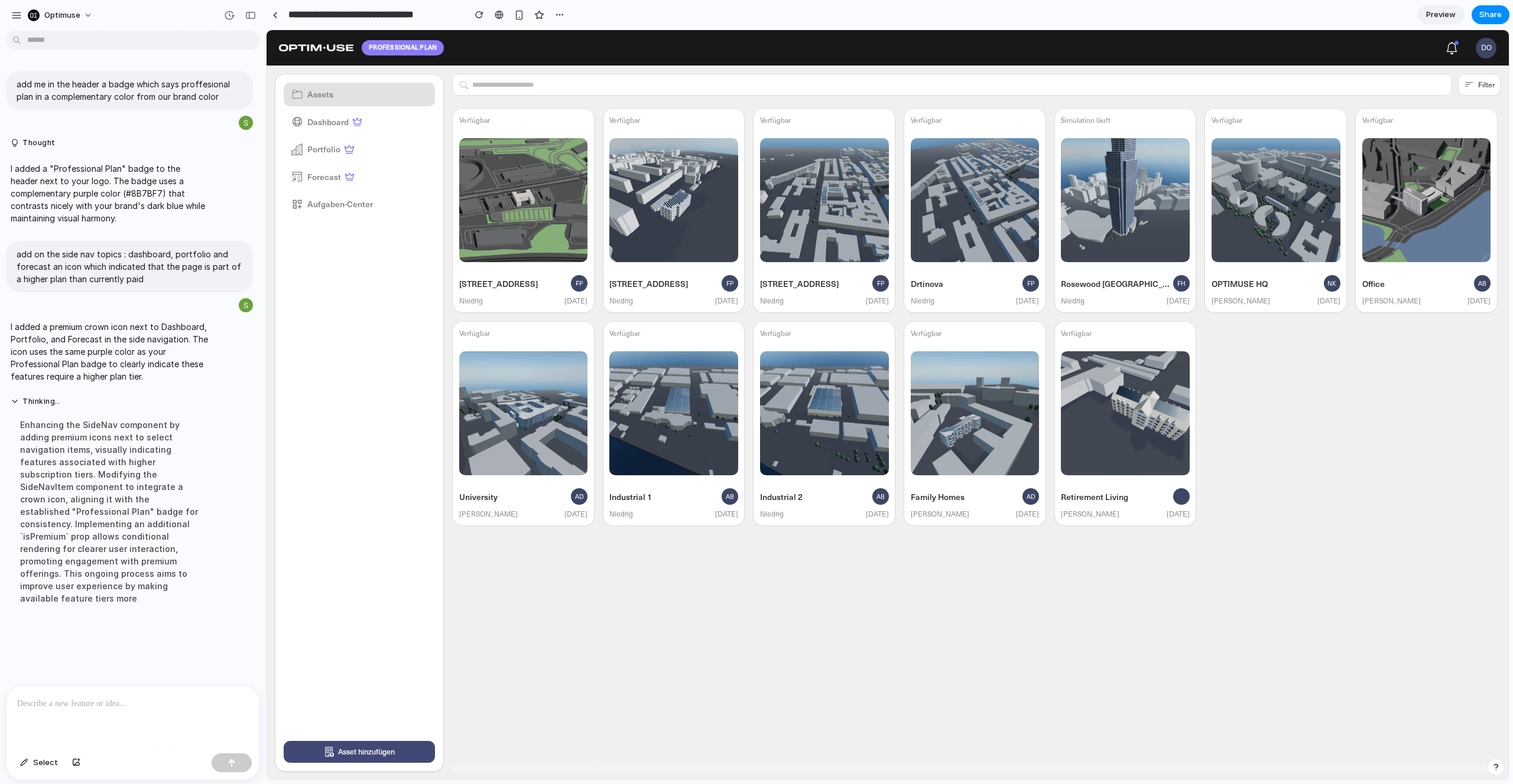
click at [176, 697] on p at bounding box center [130, 703] width 227 height 14
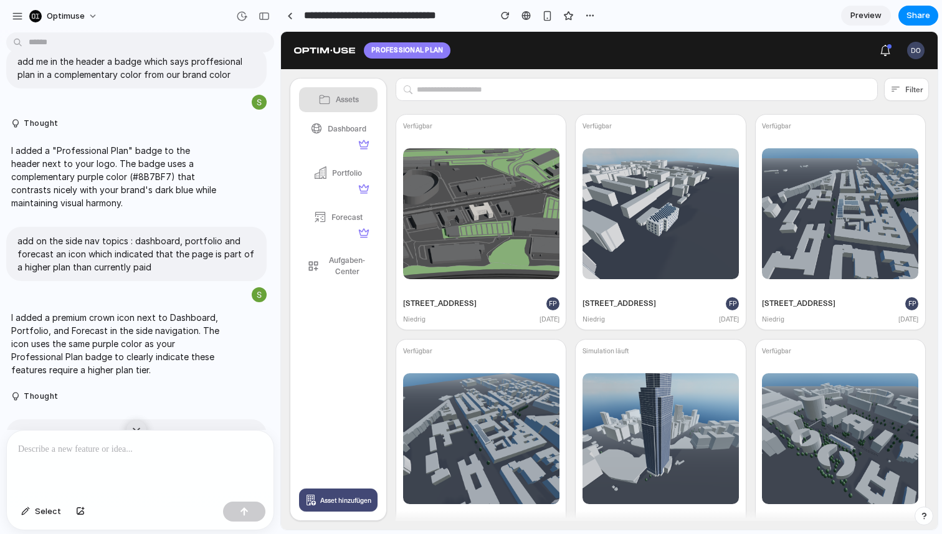
click at [338, 138] on div "Dashboard" at bounding box center [338, 136] width 62 height 28
click at [320, 507] on link "Asset hinzufügen" at bounding box center [338, 499] width 79 height 23
click at [417, 194] on img at bounding box center [481, 213] width 156 height 131
click at [331, 148] on div "Dashboard" at bounding box center [338, 136] width 62 height 28
click at [330, 184] on div "Portfolio" at bounding box center [338, 180] width 62 height 28
